Goal: Transaction & Acquisition: Purchase product/service

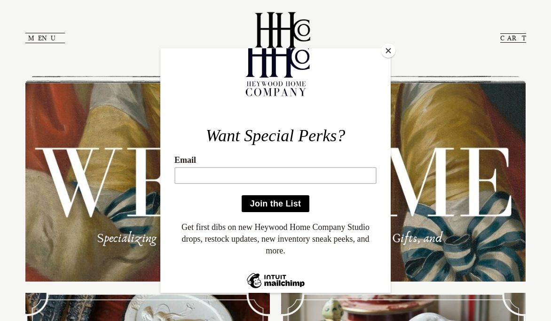
scroll to position [34, 0]
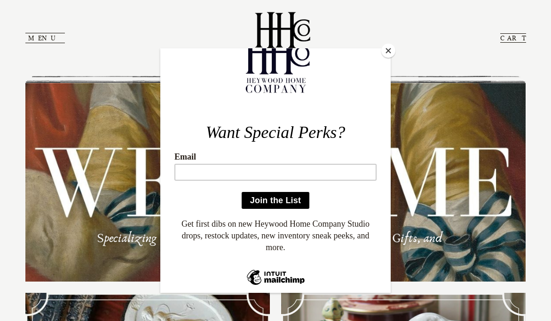
click at [33, 35] on div at bounding box center [275, 160] width 551 height 321
click at [38, 38] on div at bounding box center [275, 160] width 551 height 321
click at [391, 50] on button "Close" at bounding box center [388, 51] width 14 height 14
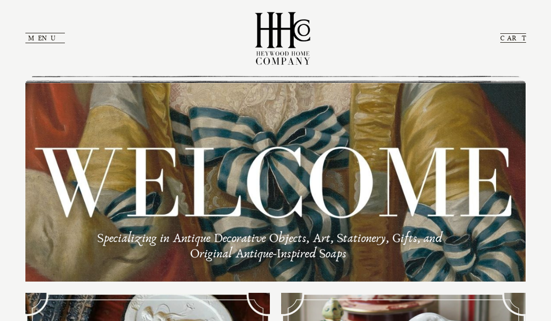
click at [39, 38] on button "Menu" at bounding box center [44, 38] width 39 height 10
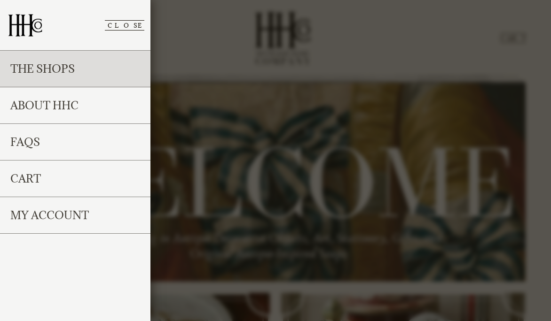
click at [44, 65] on link "The Shops" at bounding box center [75, 69] width 150 height 37
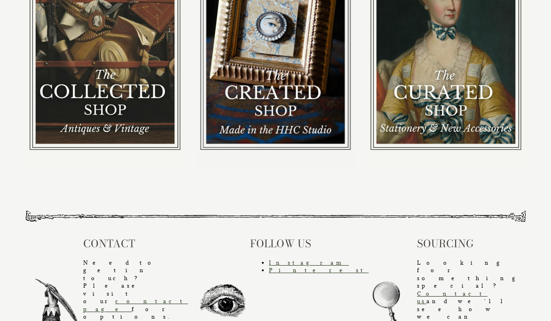
scroll to position [206, 0]
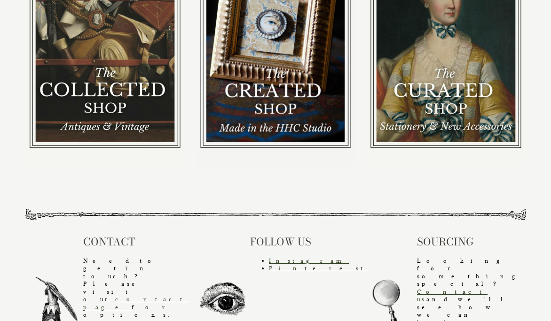
click at [283, 36] on img at bounding box center [275, 29] width 159 height 276
click at [285, 88] on img at bounding box center [275, 29] width 159 height 276
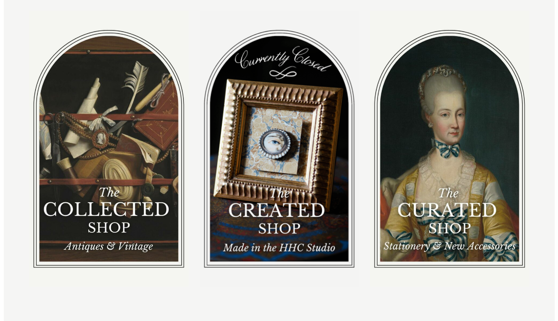
scroll to position [0, 0]
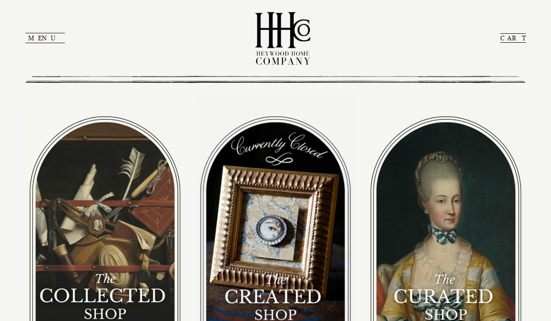
click at [41, 39] on button "Menu" at bounding box center [44, 38] width 39 height 10
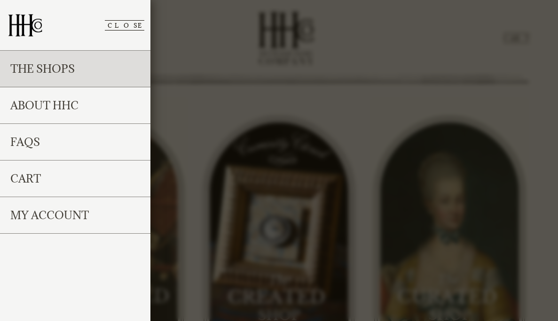
click at [47, 67] on link "The Shops" at bounding box center [75, 69] width 150 height 37
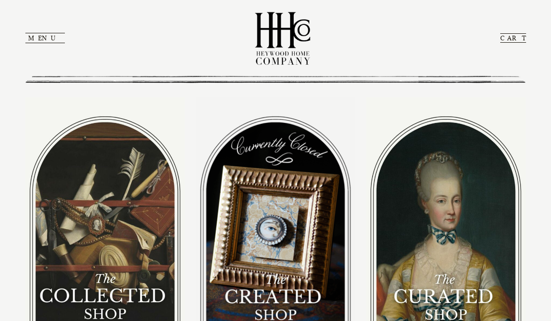
click at [243, 252] on img at bounding box center [275, 235] width 159 height 276
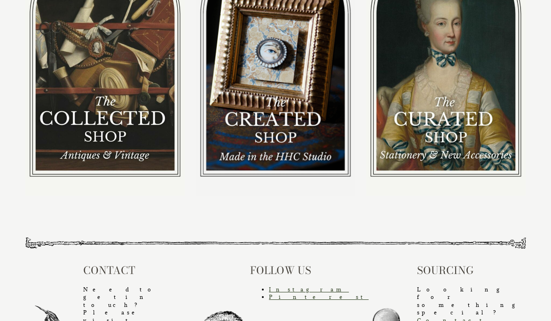
scroll to position [206, 0]
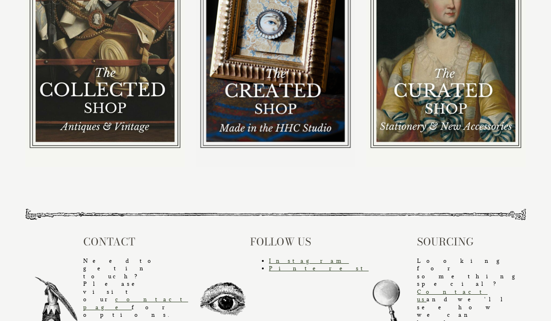
click at [134, 88] on img at bounding box center [104, 29] width 159 height 276
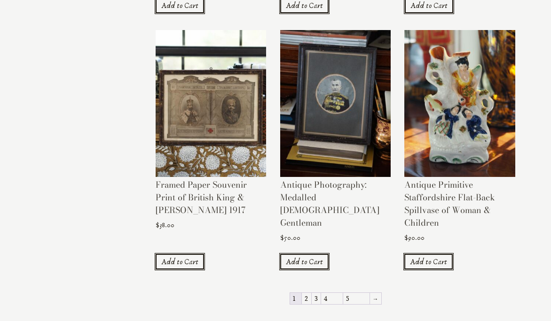
scroll to position [907, 0]
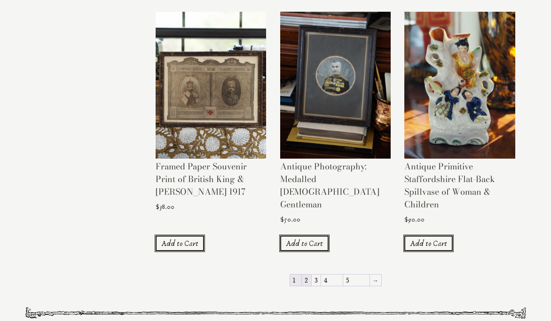
click at [311, 275] on link "2" at bounding box center [306, 280] width 9 height 11
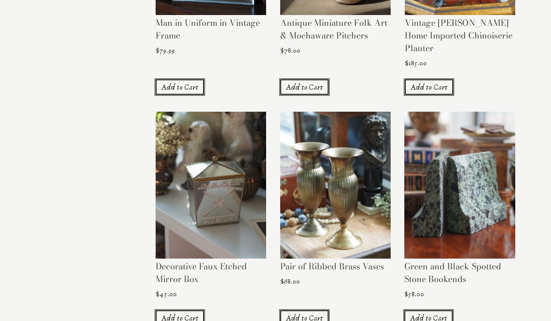
scroll to position [847, 0]
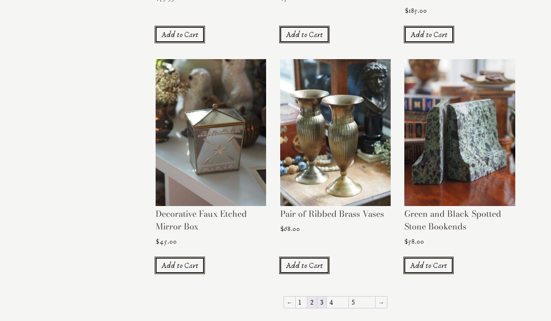
click at [326, 297] on link "3" at bounding box center [321, 302] width 9 height 11
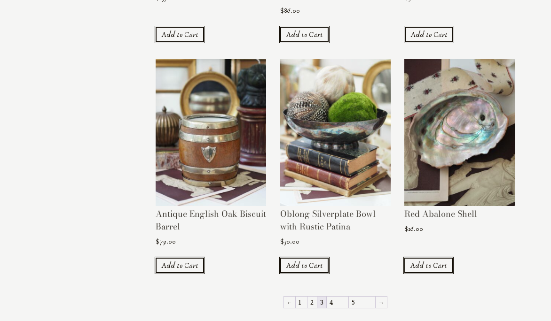
scroll to position [837, 0]
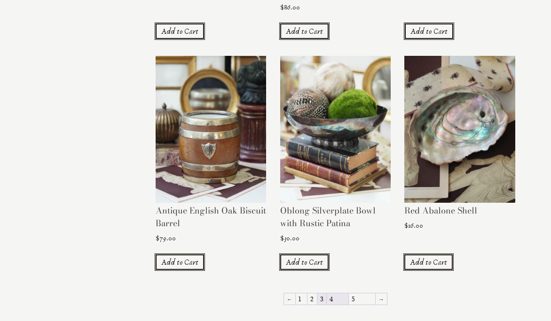
click at [347, 294] on link "4" at bounding box center [338, 299] width 22 height 11
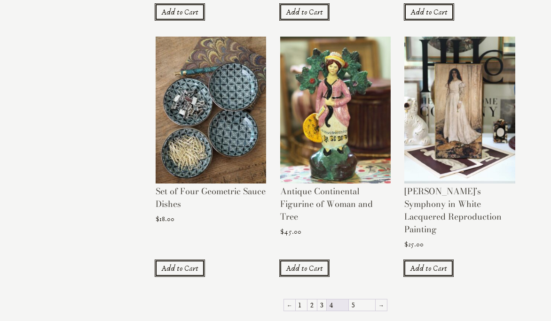
scroll to position [845, 0]
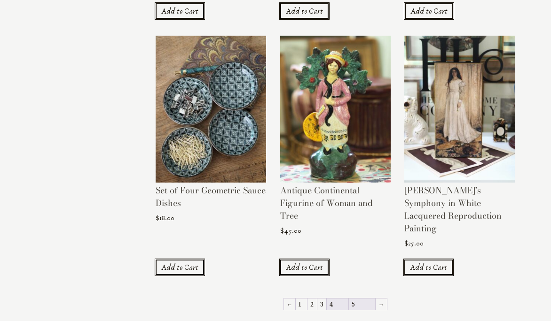
click at [354, 299] on link "5" at bounding box center [362, 304] width 26 height 11
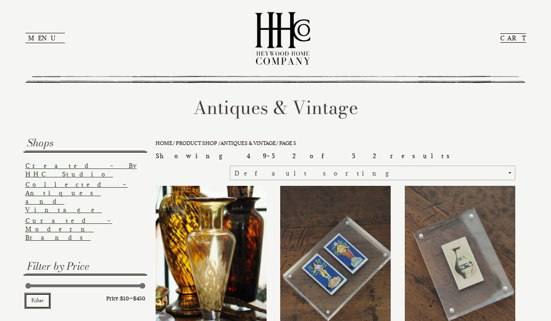
click at [83, 166] on link "Created – By HHC Studio" at bounding box center [80, 170] width 111 height 16
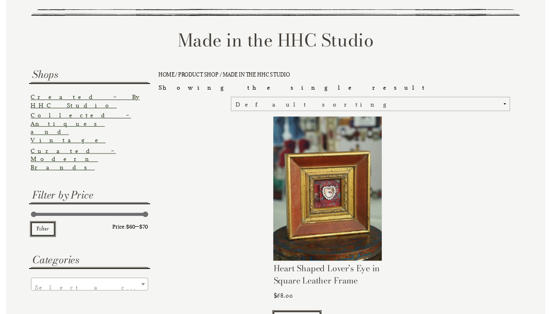
scroll to position [78, 0]
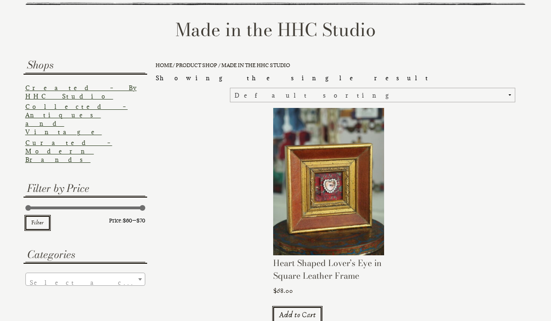
click at [76, 274] on span "Select a category" at bounding box center [85, 283] width 119 height 19
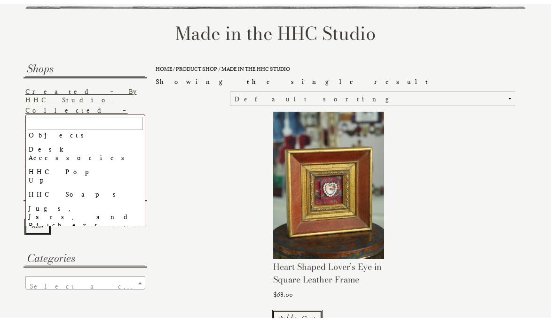
scroll to position [84, 0]
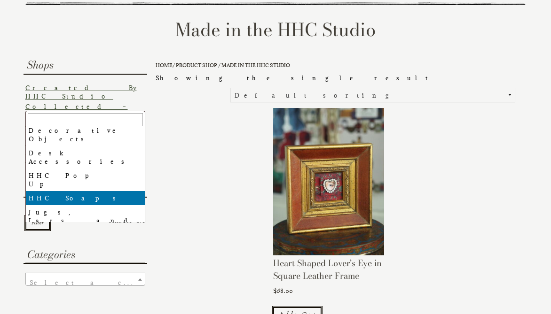
select select "hhc-soaps"
